Goal: Task Accomplishment & Management: Manage account settings

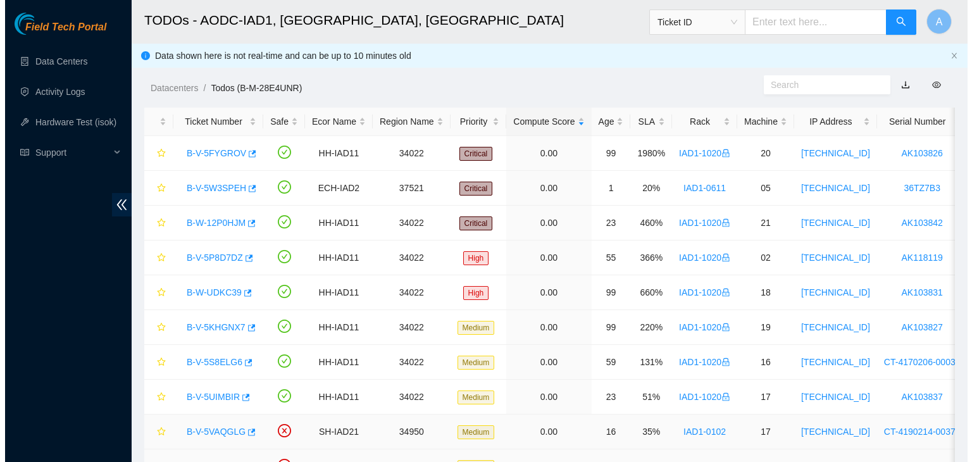
scroll to position [70, 0]
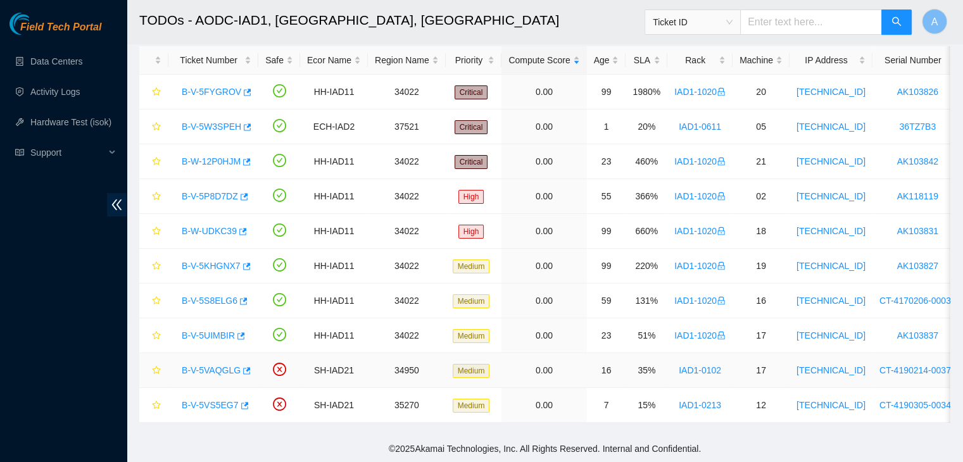
click at [230, 365] on link "B-V-5VAQGLG" at bounding box center [211, 370] width 59 height 10
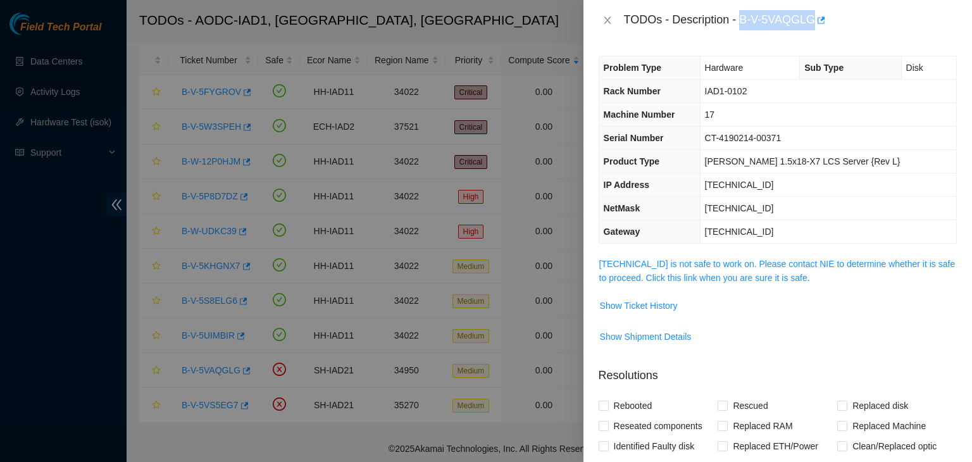
drag, startPoint x: 742, startPoint y: 21, endPoint x: 811, endPoint y: 15, distance: 69.3
click at [811, 15] on div "TODOs - Description - B-V-5VAQGLG" at bounding box center [790, 20] width 333 height 20
copy div "B-V-5VAQGLG"
click at [796, 32] on div "TODOs - Description - B-V-5VAQGLG" at bounding box center [778, 20] width 389 height 41
click at [76, 336] on div at bounding box center [486, 231] width 972 height 462
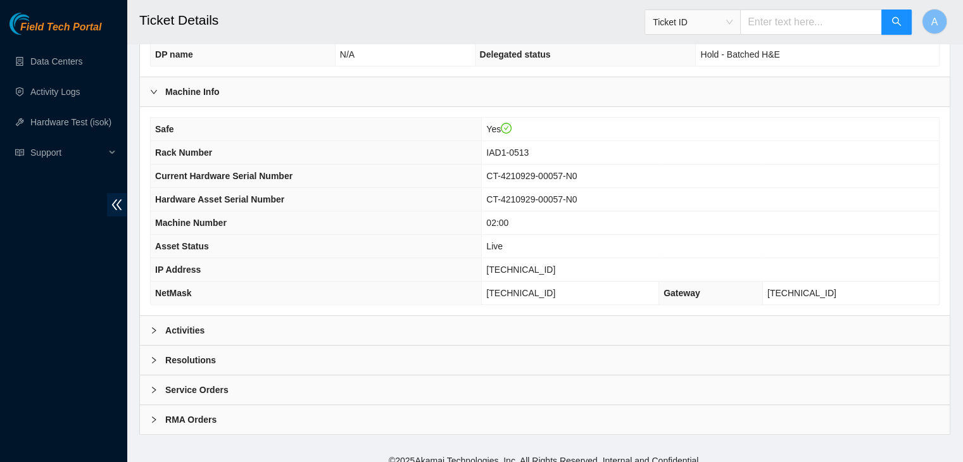
scroll to position [387, 0]
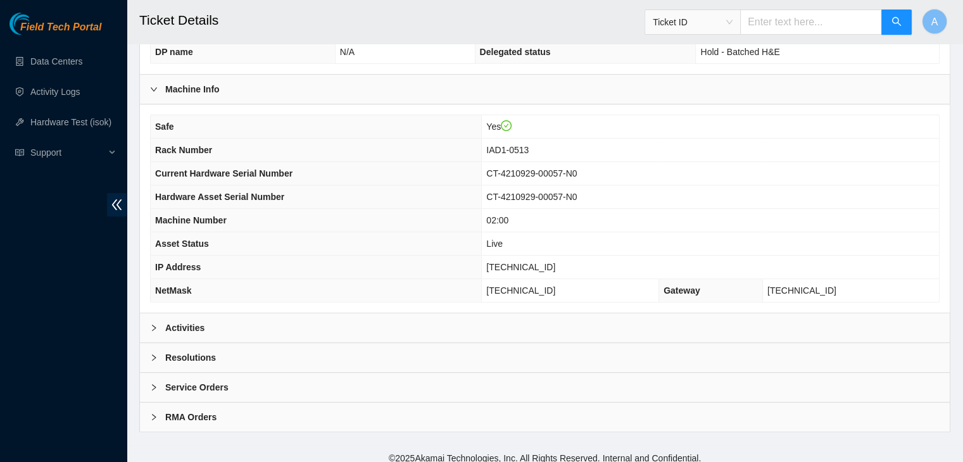
click at [268, 315] on div "Activities" at bounding box center [545, 327] width 810 height 29
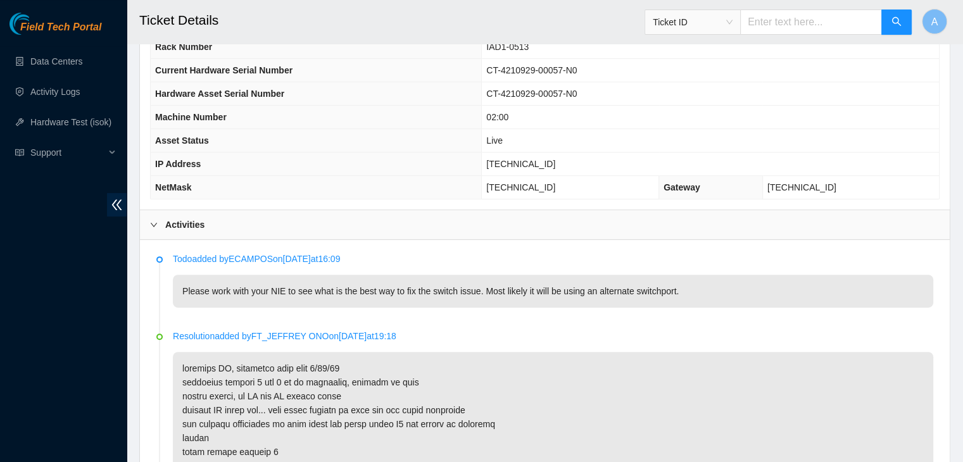
scroll to position [491, 0]
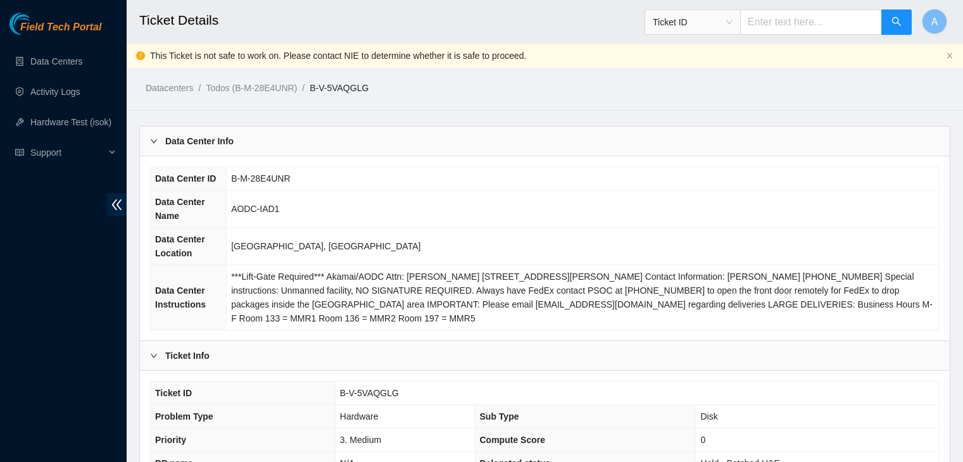
scroll to position [417, 0]
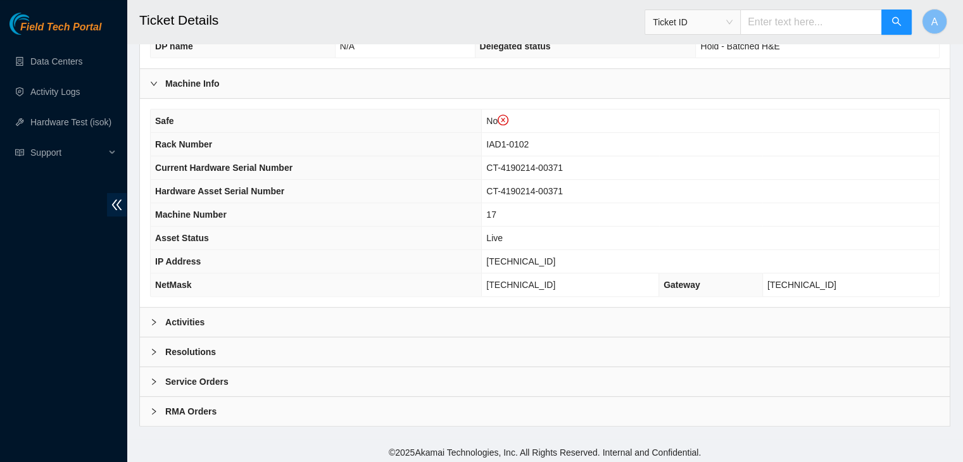
click at [403, 308] on div "Activities" at bounding box center [545, 322] width 810 height 29
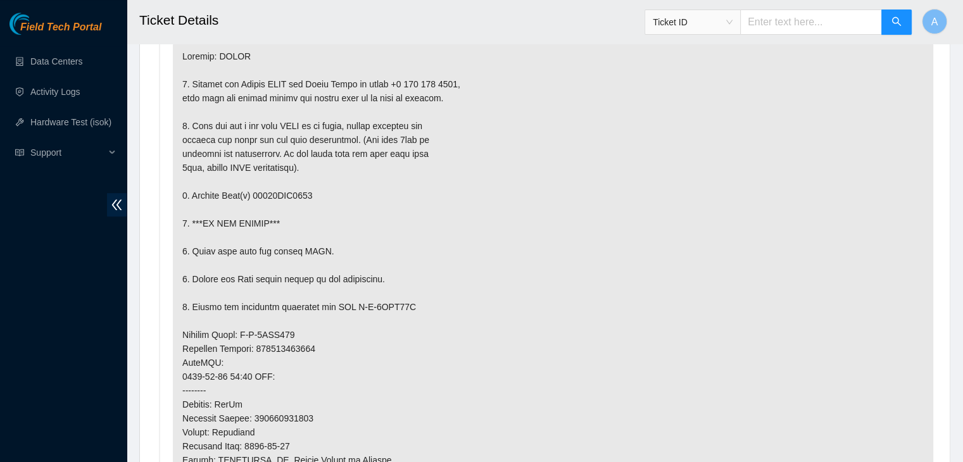
scroll to position [751, 0]
click at [16, 304] on div "Field Tech Portal Data Centers Activity Logs Hardware Test (isok) Support" at bounding box center [63, 237] width 127 height 449
click at [97, 230] on div "Field Tech Portal Data Centers Activity Logs Hardware Test (isok) Support" at bounding box center [63, 237] width 127 height 449
click at [254, 234] on p at bounding box center [553, 362] width 760 height 646
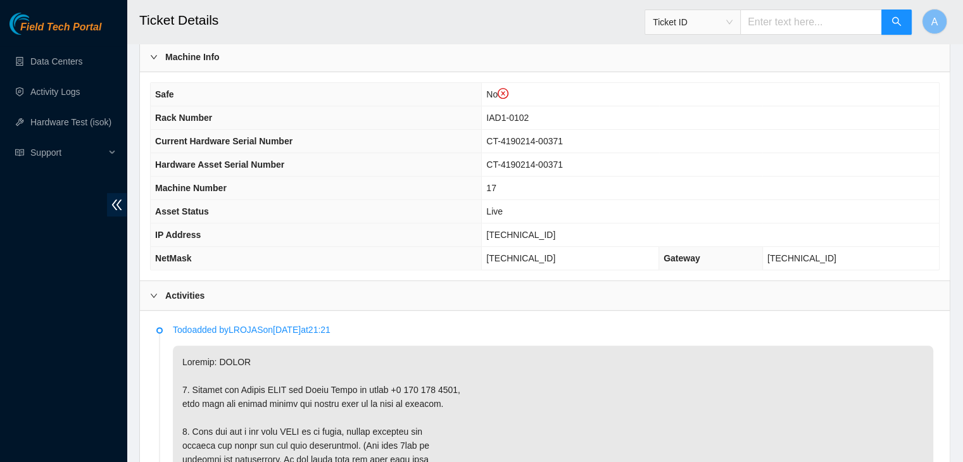
scroll to position [447, 0]
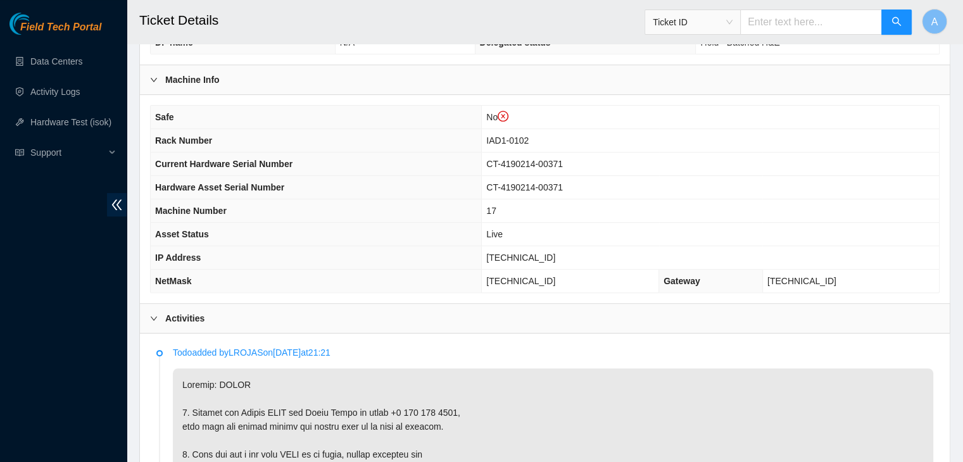
scroll to position [417, 0]
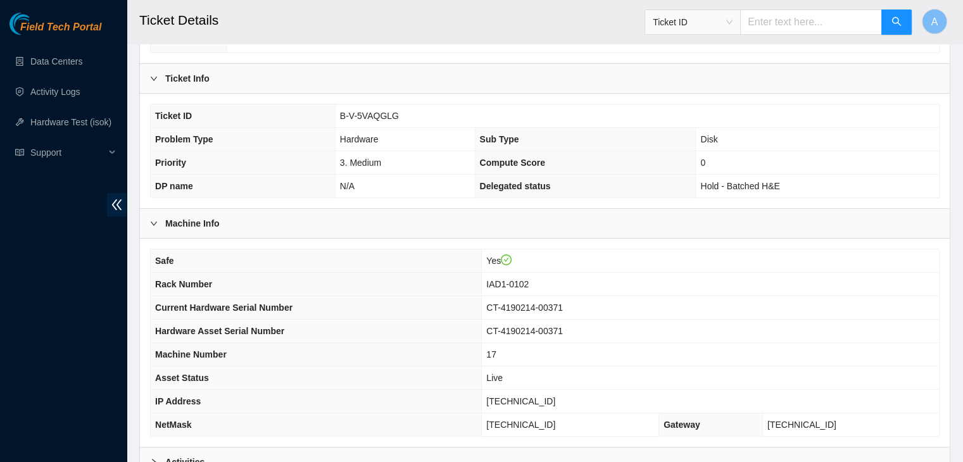
scroll to position [393, 0]
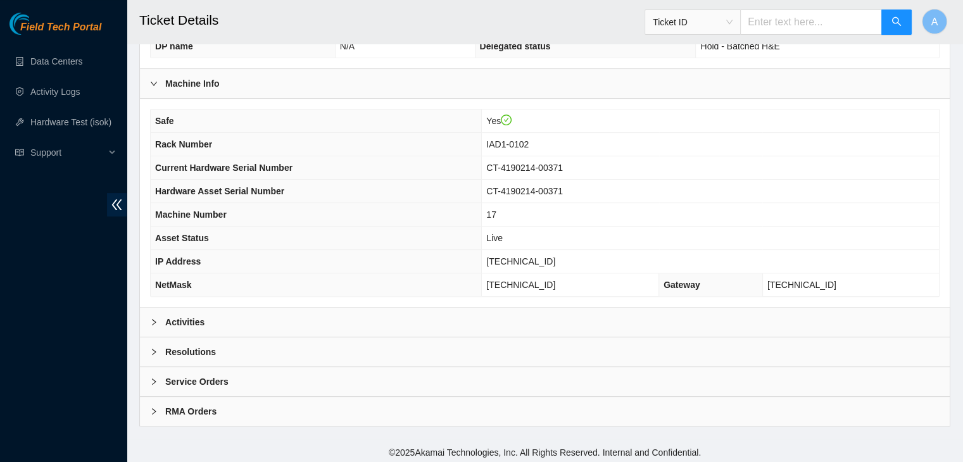
click at [538, 320] on div "Activities" at bounding box center [545, 322] width 810 height 29
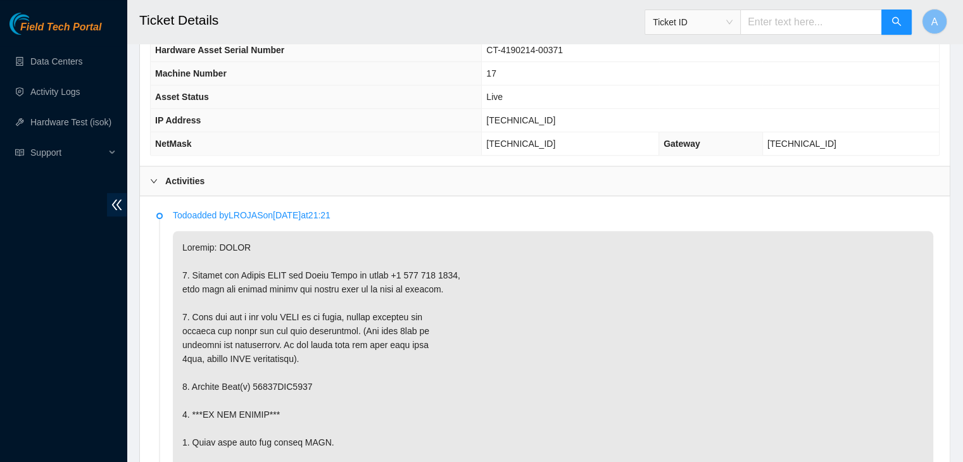
scroll to position [537, 0]
